Goal: Check status: Check status

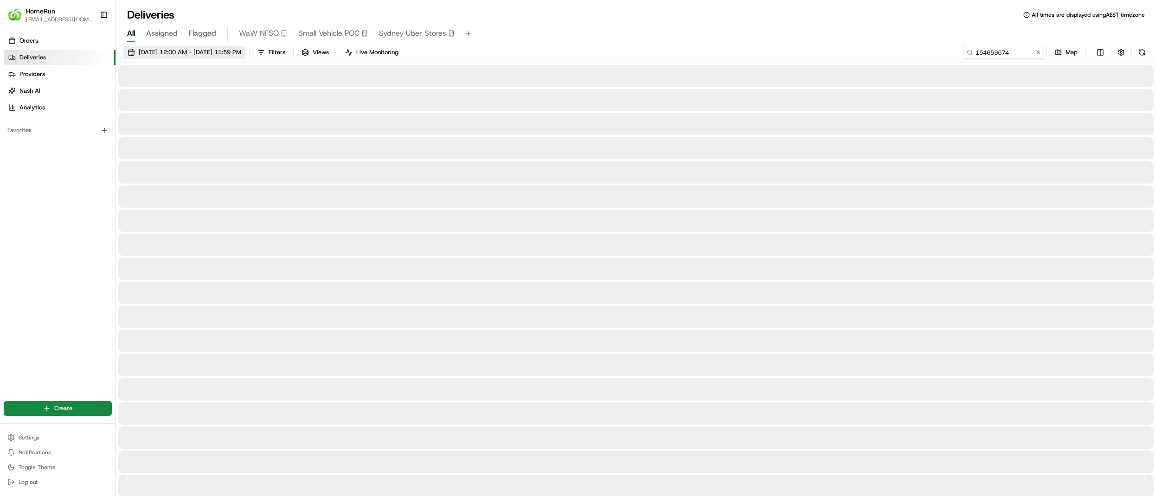
click at [224, 54] on span "[DATE] 12:00 AM - [DATE] 11:59 PM" at bounding box center [190, 52] width 103 height 8
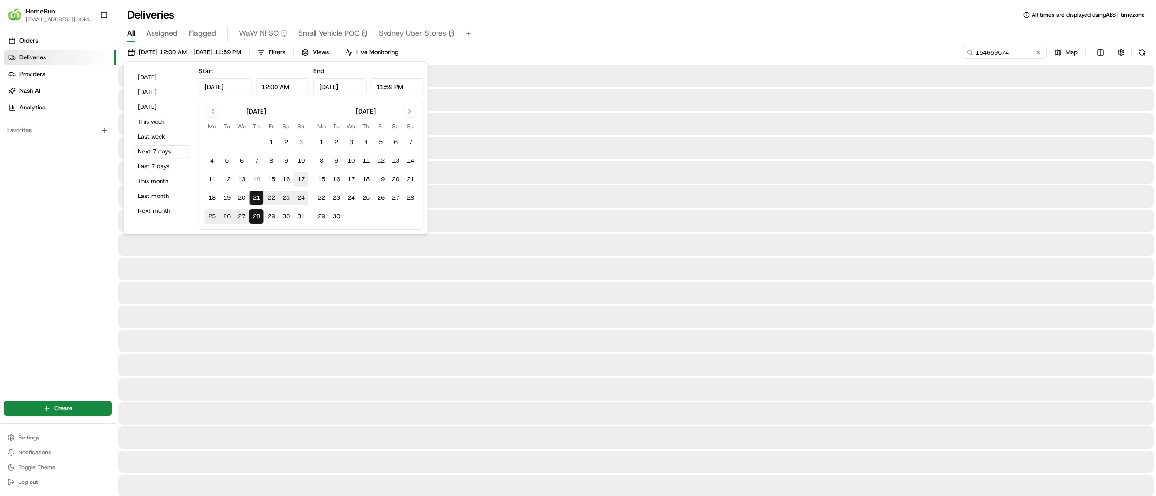
click at [301, 178] on button "17" at bounding box center [301, 179] width 15 height 15
type input "[DATE]"
click at [205, 201] on button "18" at bounding box center [212, 198] width 15 height 15
type input "[DATE]"
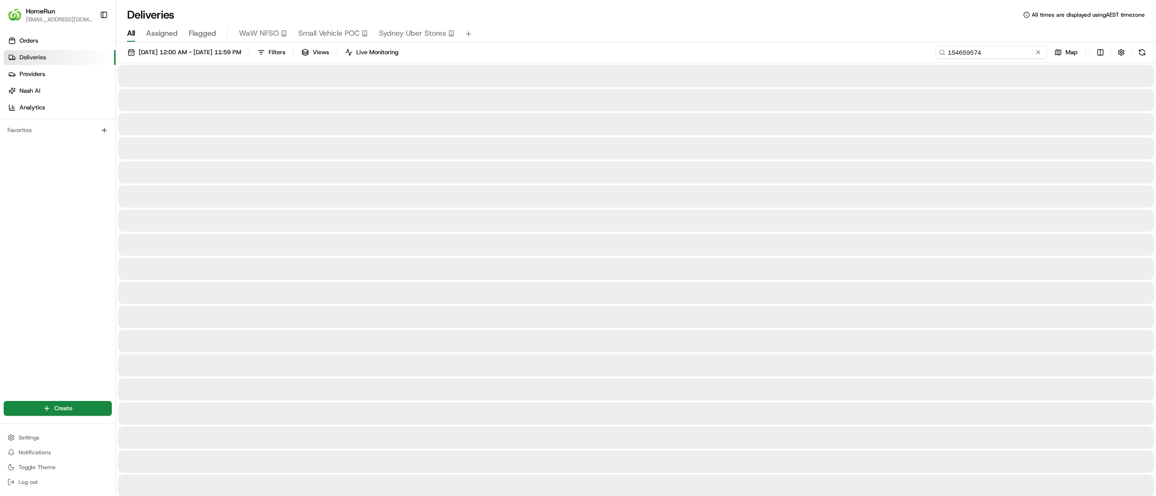
drag, startPoint x: 1014, startPoint y: 50, endPoint x: 826, endPoint y: 53, distance: 188.3
click at [826, 53] on div "[DATE] 12:00 AM - [DATE] 11:59 PM Filters Views Live Monitoring 154659574 Map" at bounding box center [636, 54] width 1040 height 17
paste input "265173656"
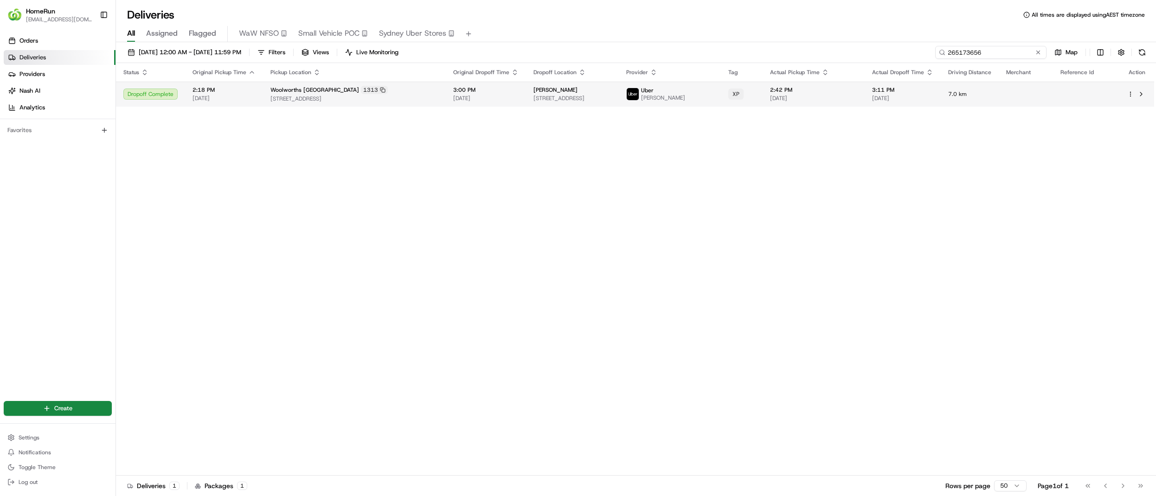
type input "265173656"
click at [507, 89] on span "3:00 PM" at bounding box center [485, 89] width 65 height 7
